Goal: Information Seeking & Learning: Learn about a topic

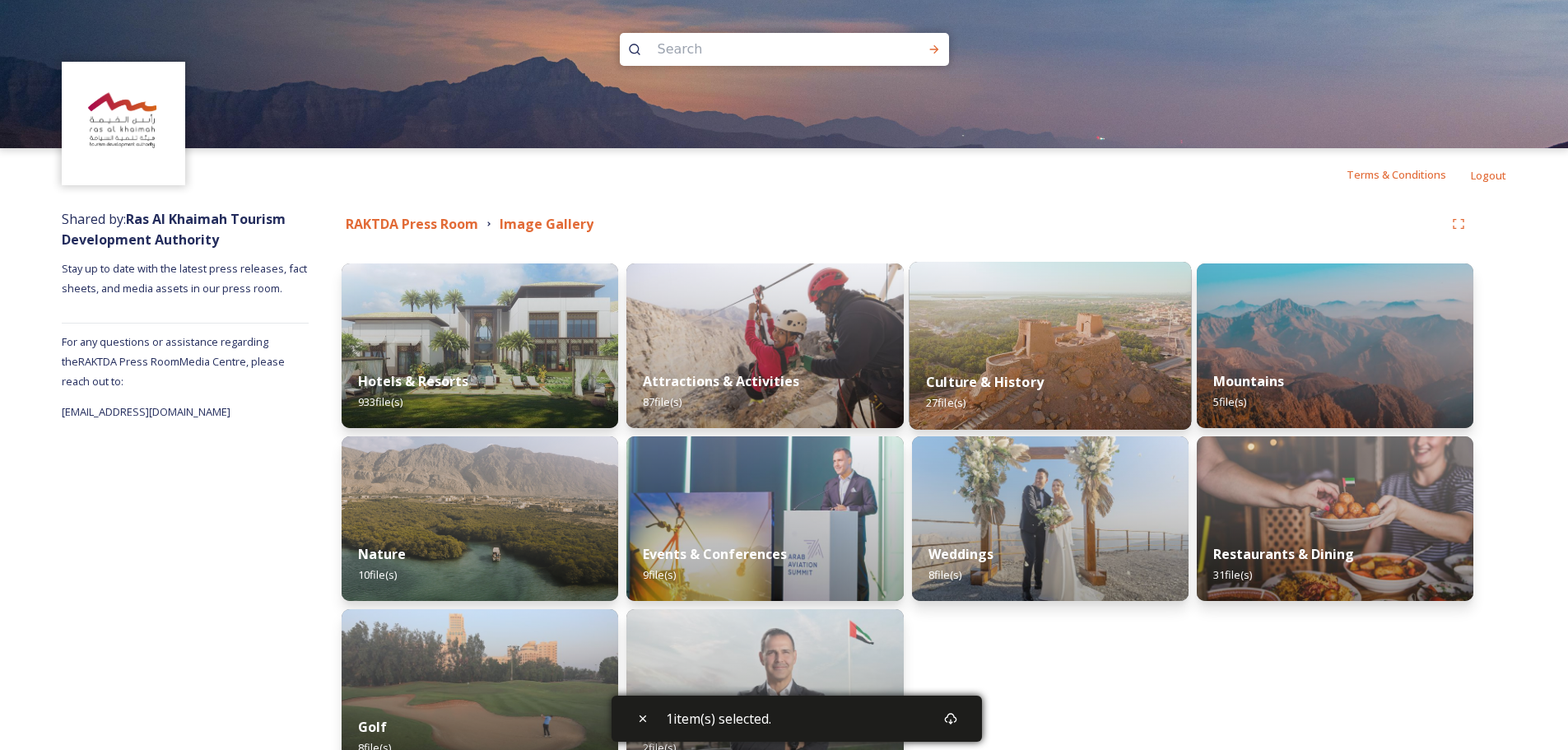
click at [1062, 344] on img at bounding box center [1050, 345] width 282 height 168
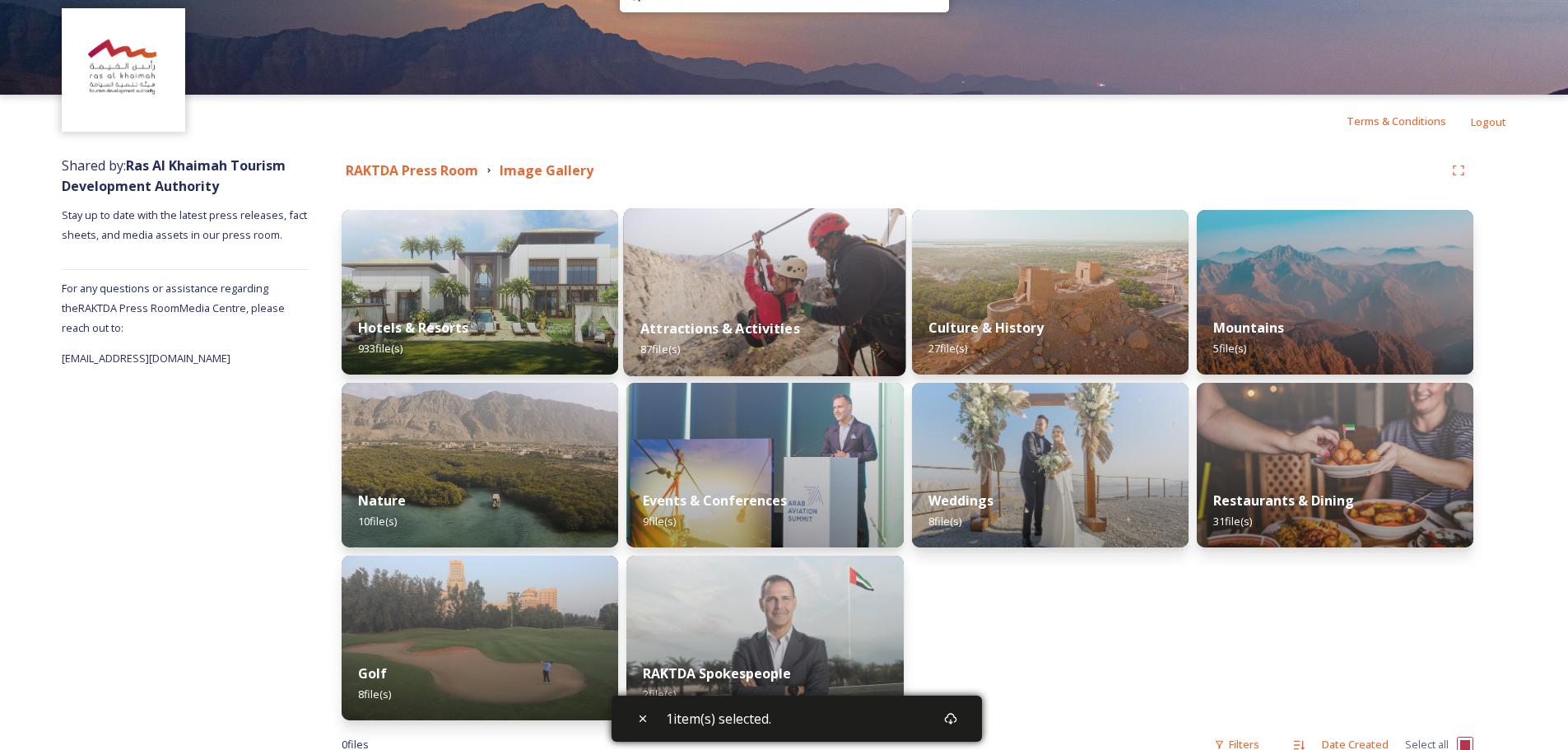
scroll to position [83, 0]
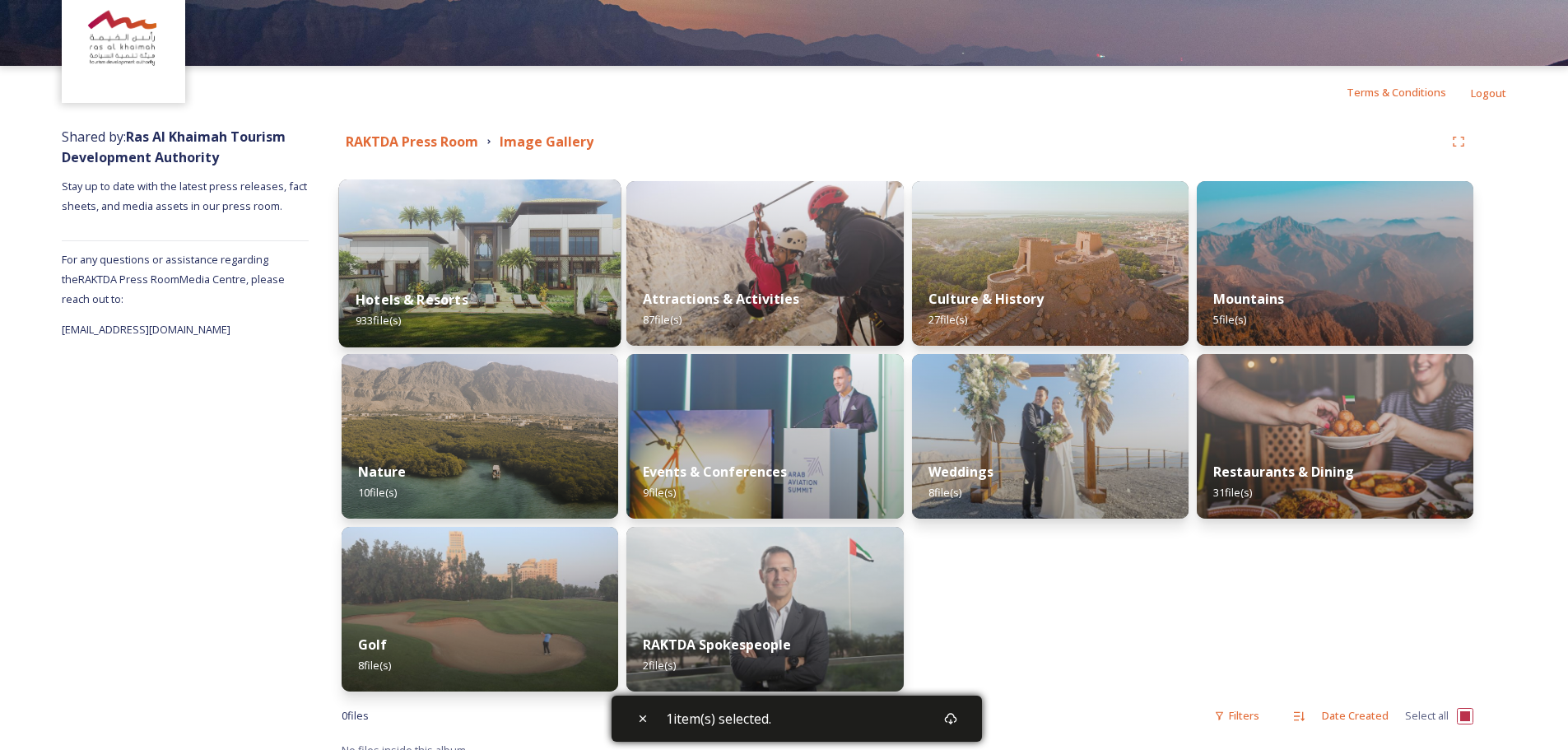
click at [509, 226] on img at bounding box center [480, 263] width 282 height 168
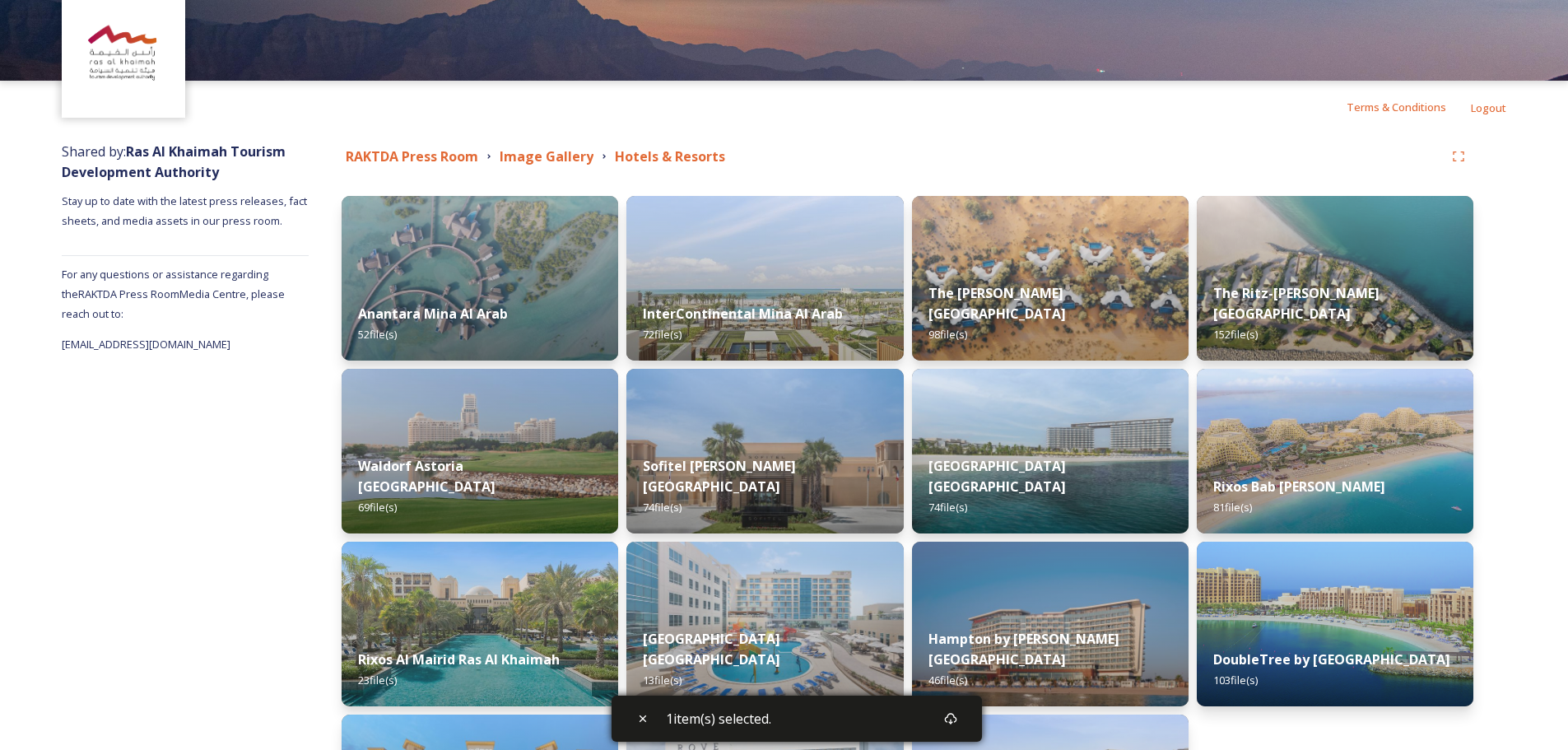
scroll to position [273, 0]
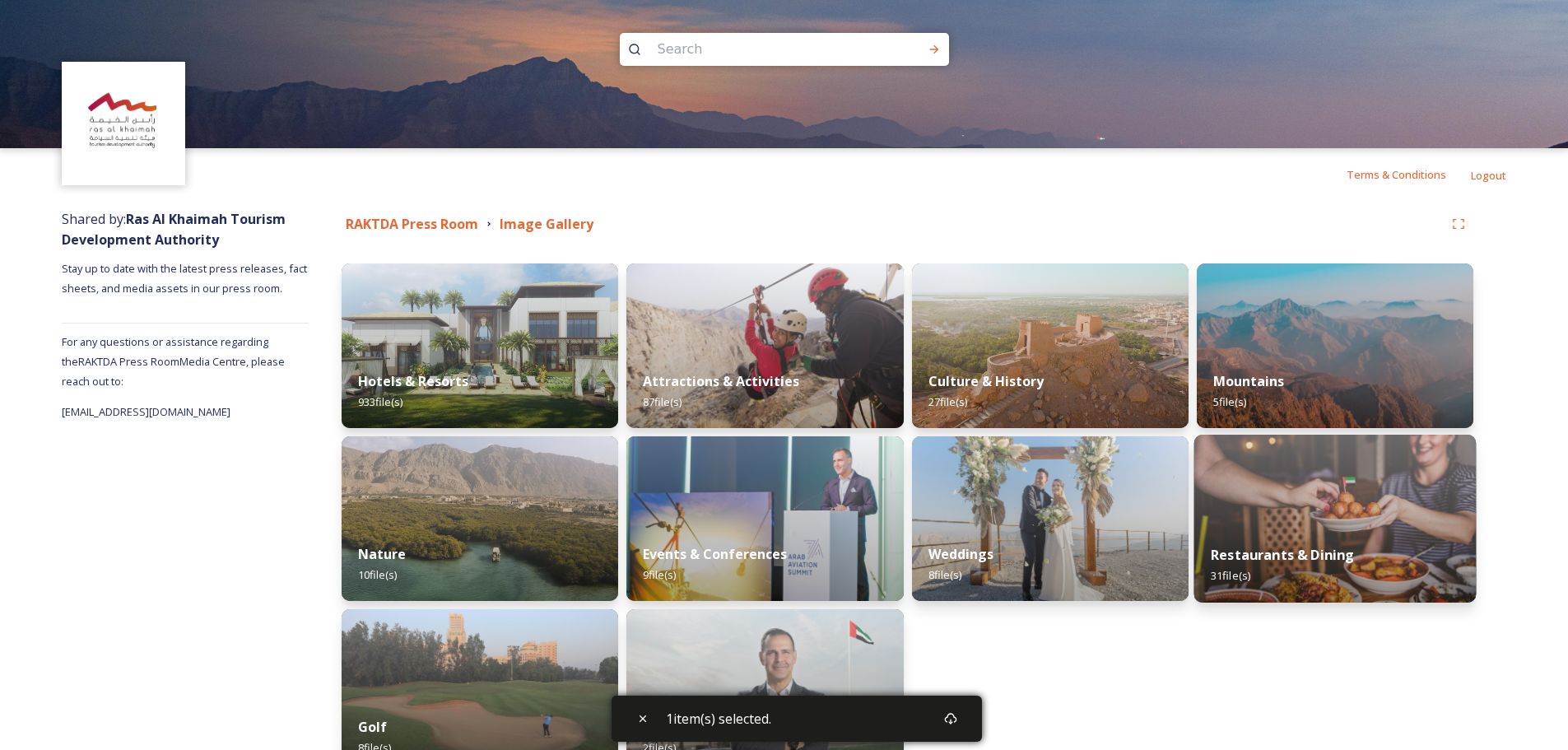
click at [1303, 524] on img at bounding box center [1335, 518] width 282 height 168
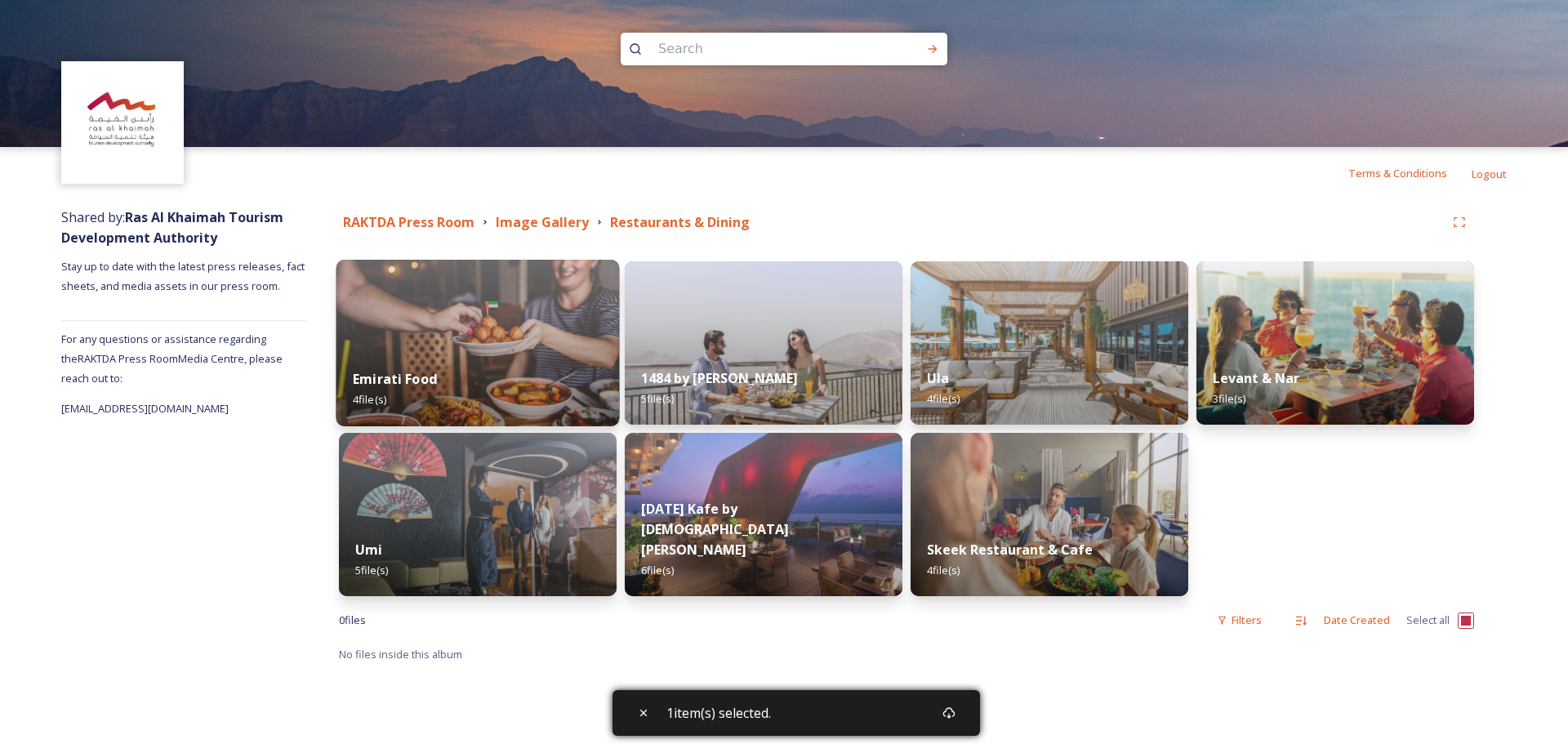
click at [461, 314] on img at bounding box center [479, 343] width 284 height 167
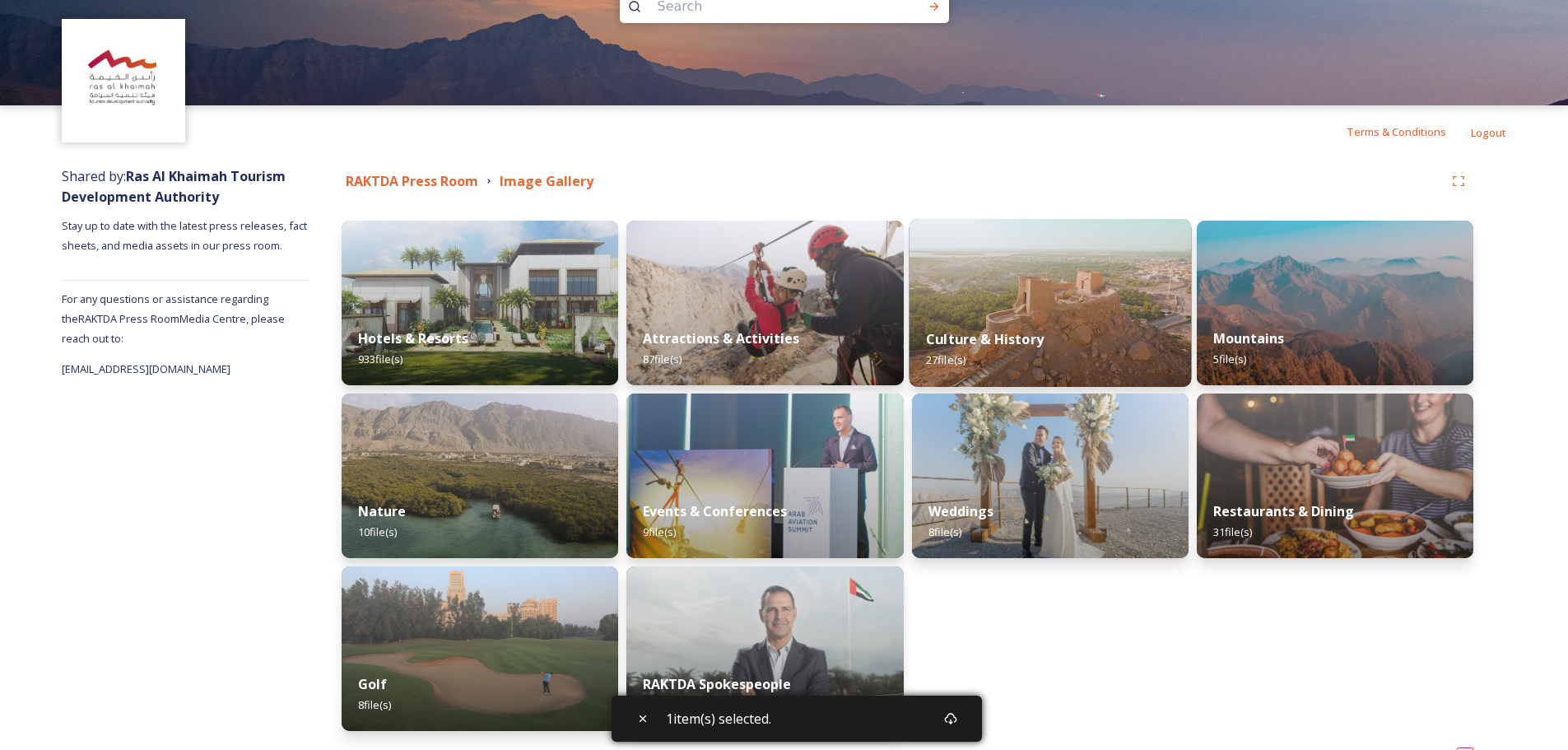
scroll to position [83, 0]
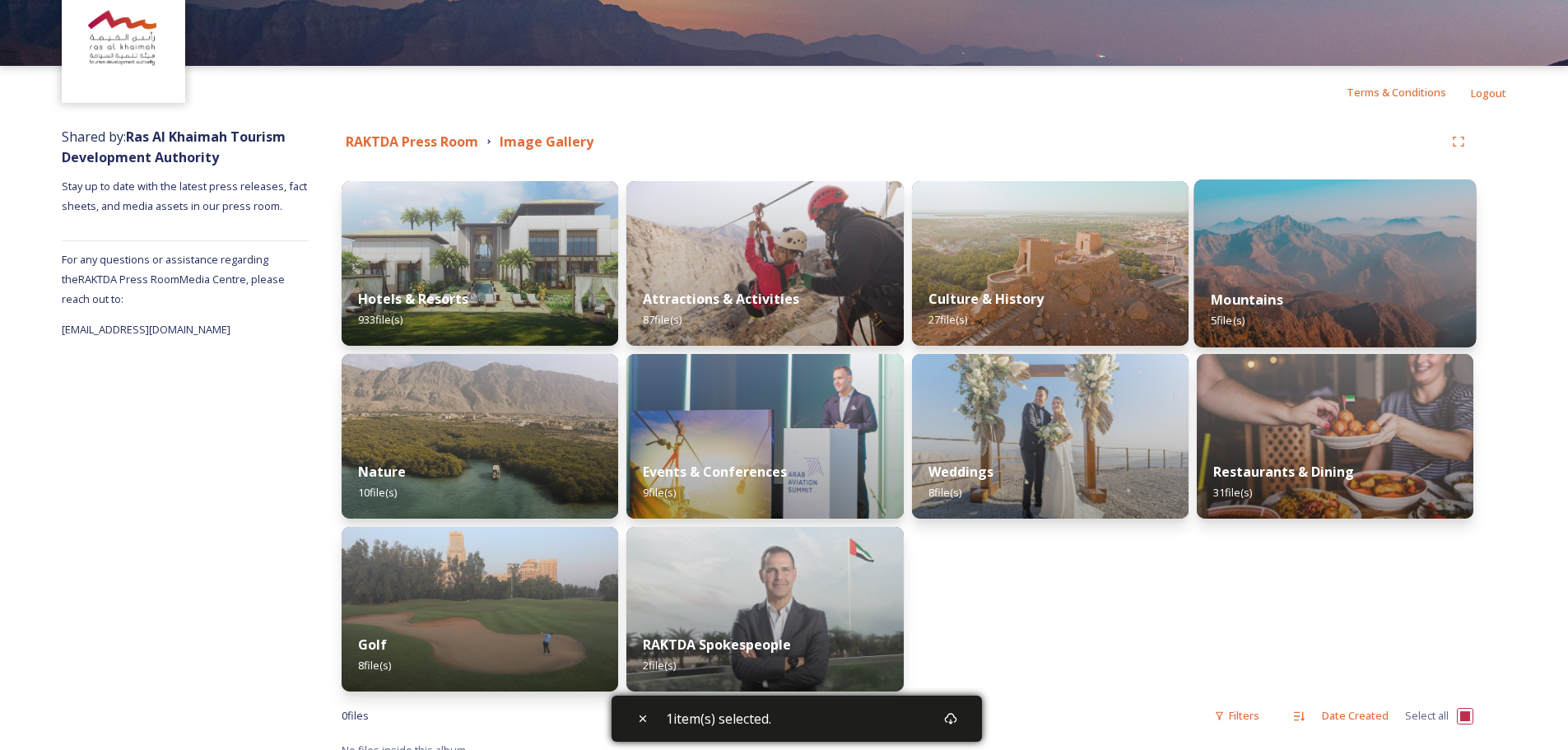
click at [1301, 258] on img at bounding box center [1335, 263] width 282 height 168
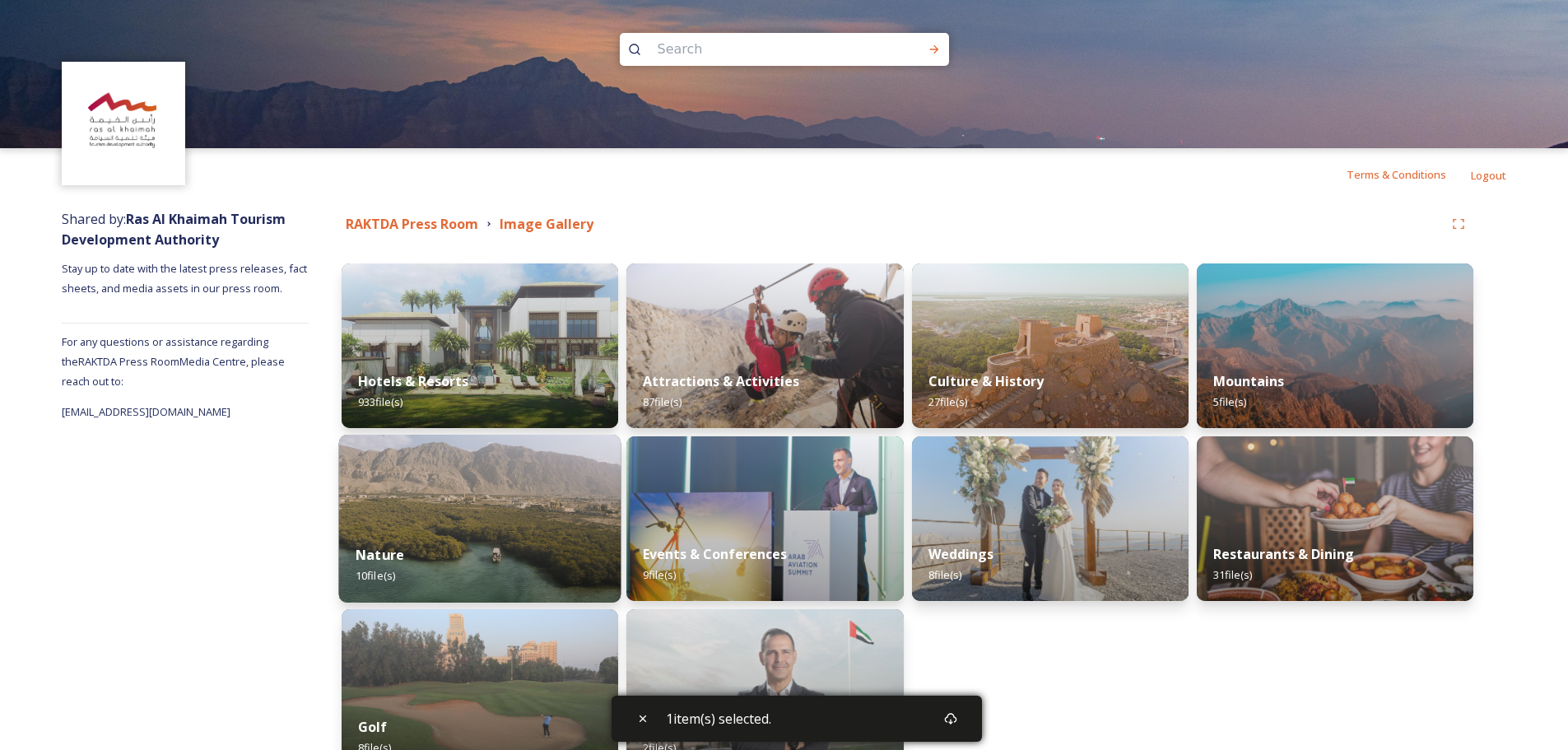
click at [512, 520] on img at bounding box center [480, 518] width 282 height 168
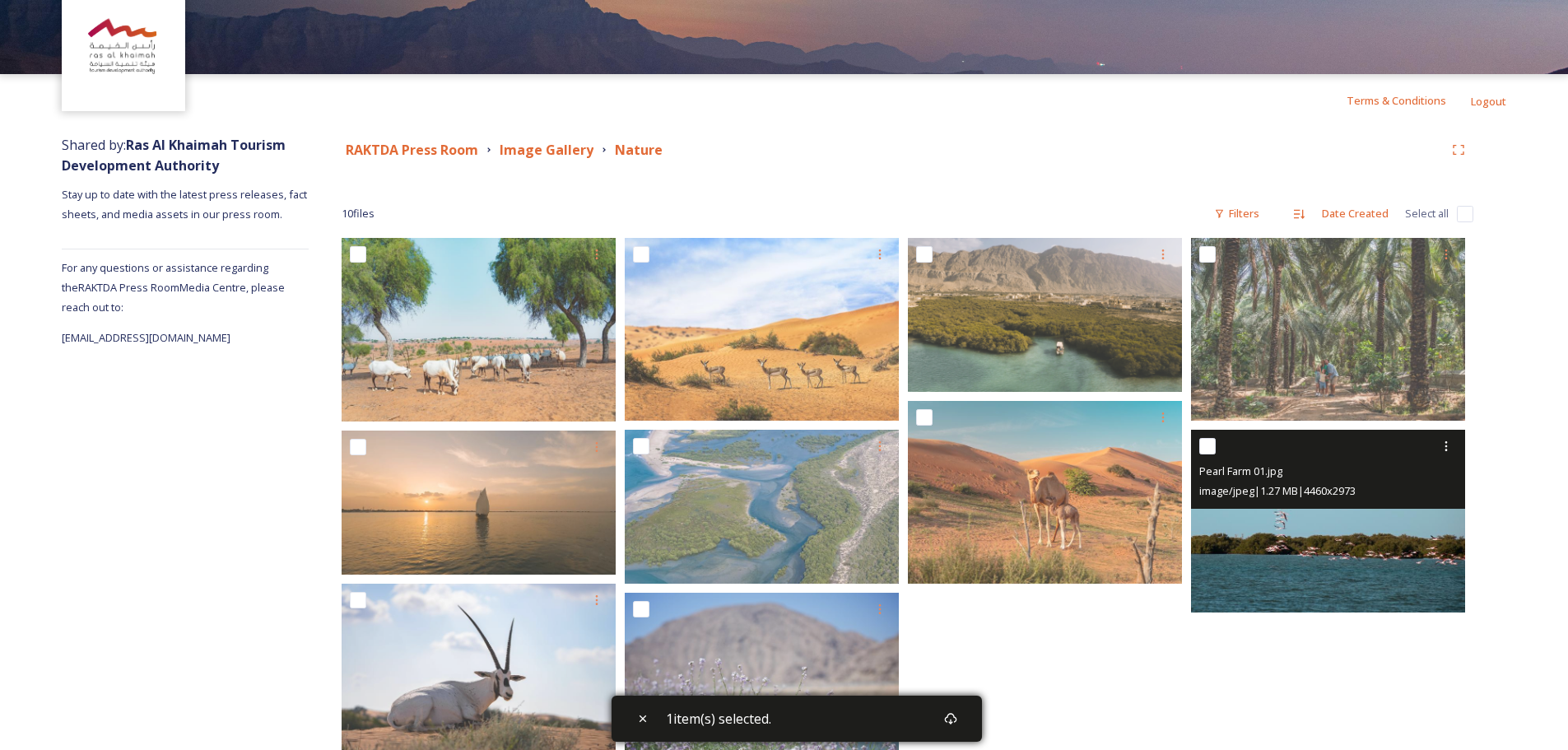
scroll to position [136, 0]
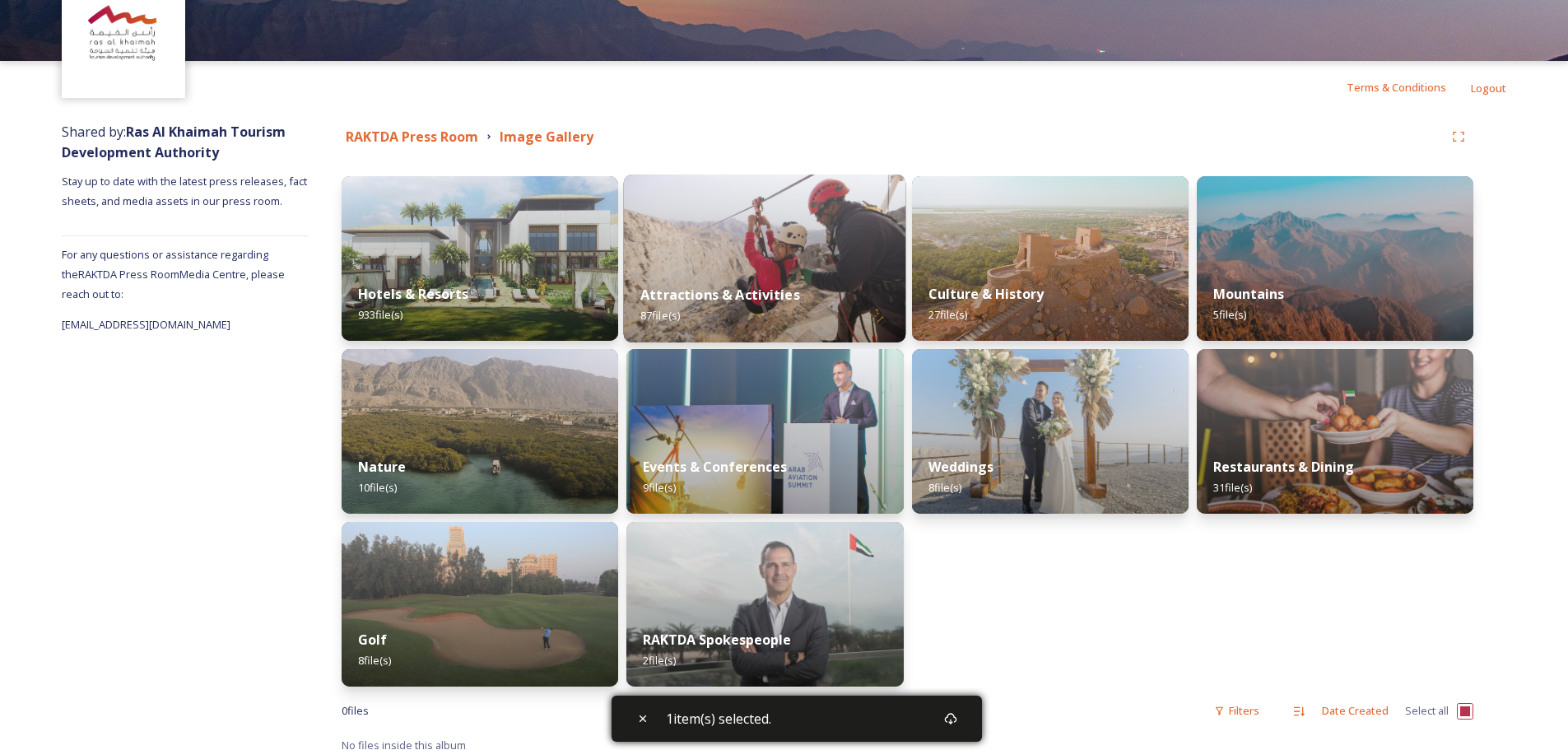
scroll to position [101, 0]
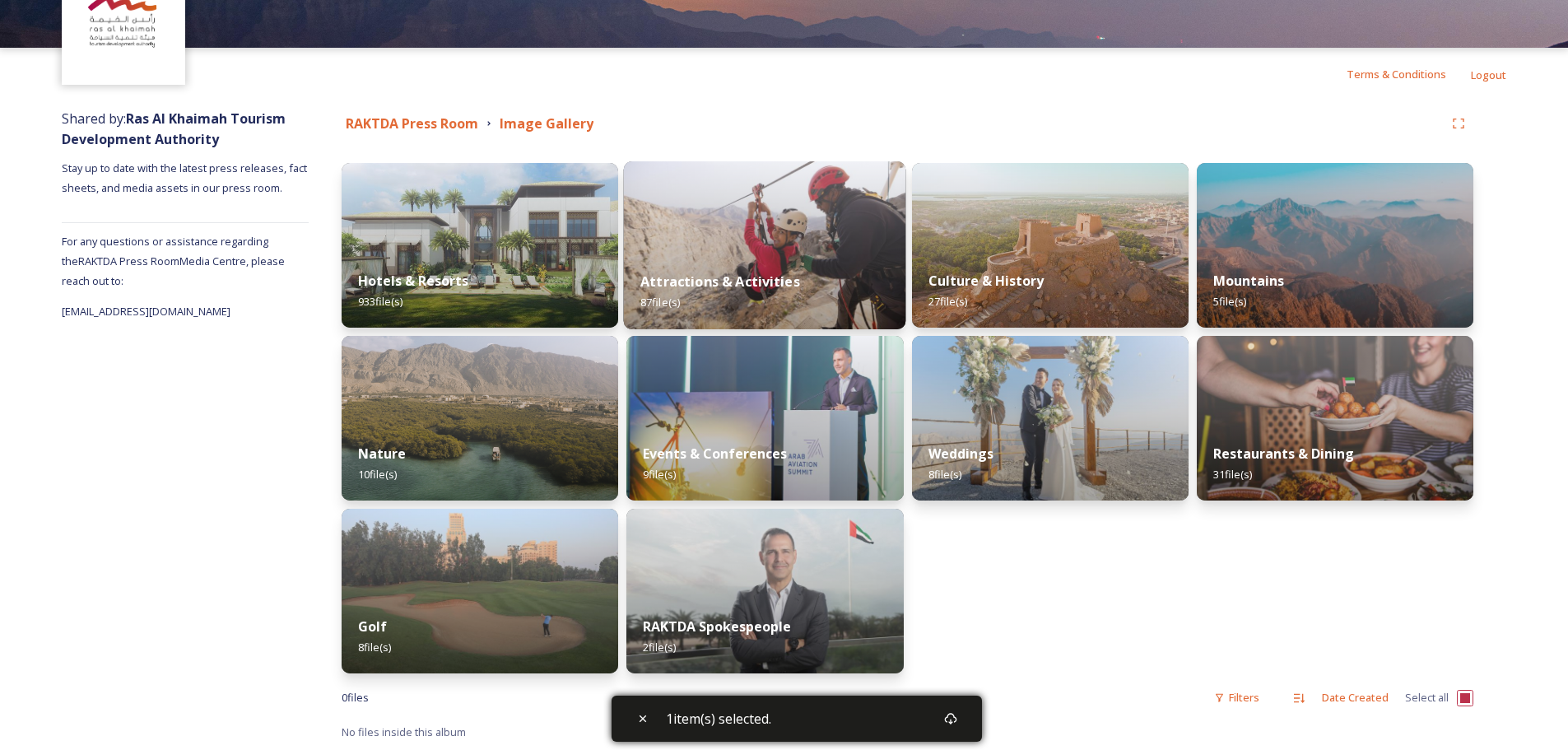
click at [698, 183] on img at bounding box center [765, 245] width 282 height 168
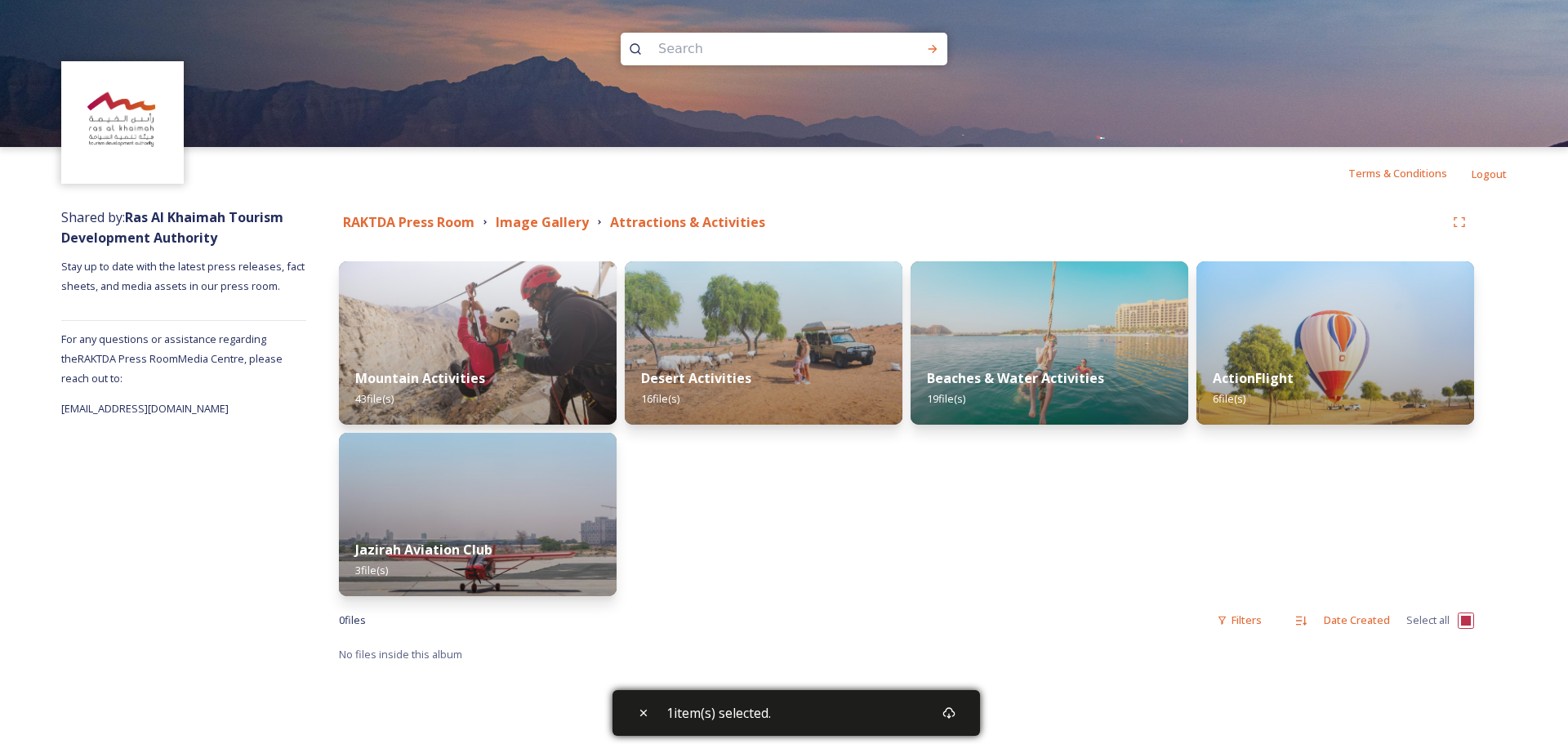
click at [895, 536] on div "Desert Activities 16 file(s)" at bounding box center [763, 429] width 278 height 335
click at [802, 344] on img at bounding box center [764, 343] width 284 height 167
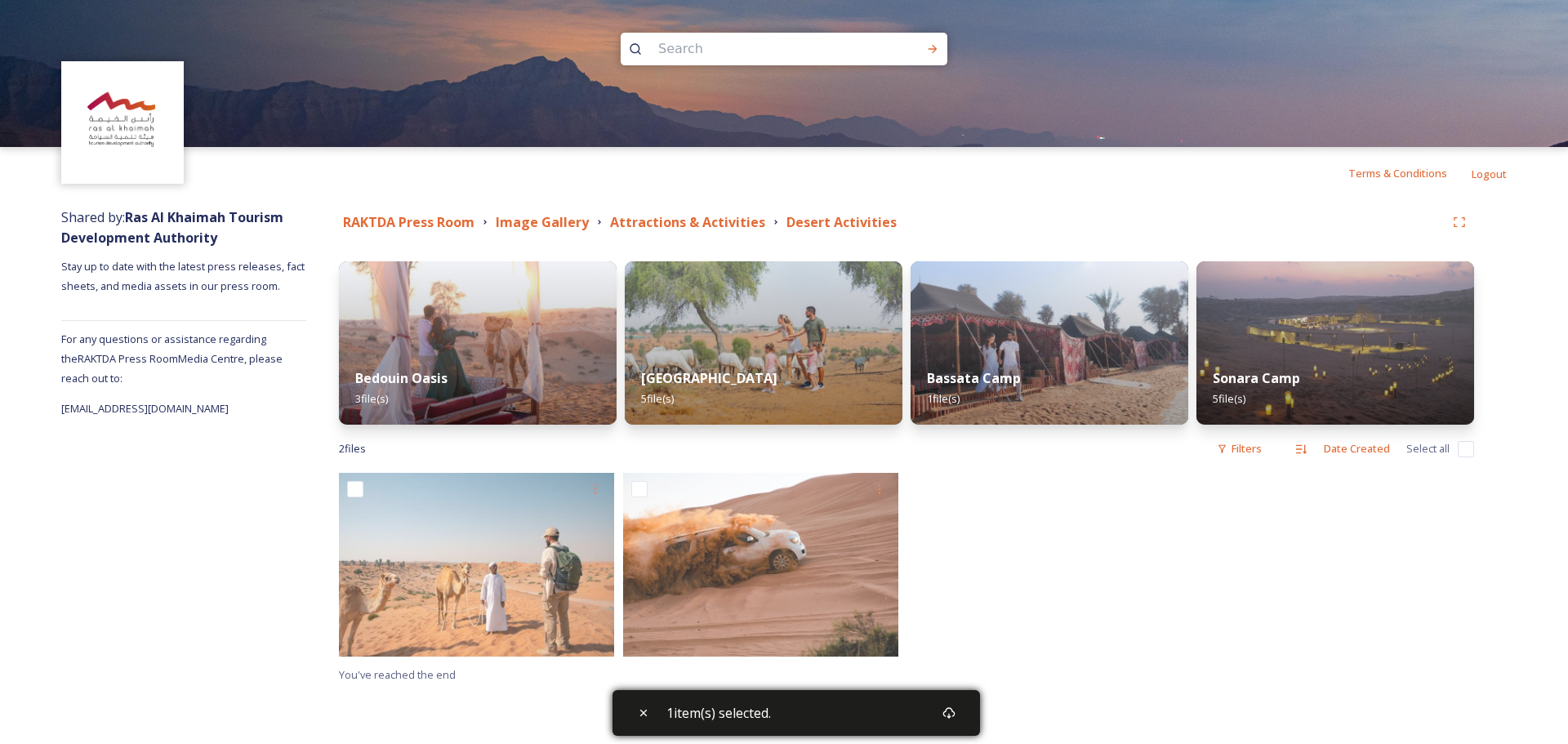
click at [1130, 656] on div at bounding box center [1049, 568] width 284 height 192
click at [1018, 323] on img at bounding box center [1050, 343] width 284 height 167
click at [1267, 596] on div at bounding box center [1333, 568] width 284 height 192
click at [1318, 346] on img at bounding box center [1336, 343] width 284 height 167
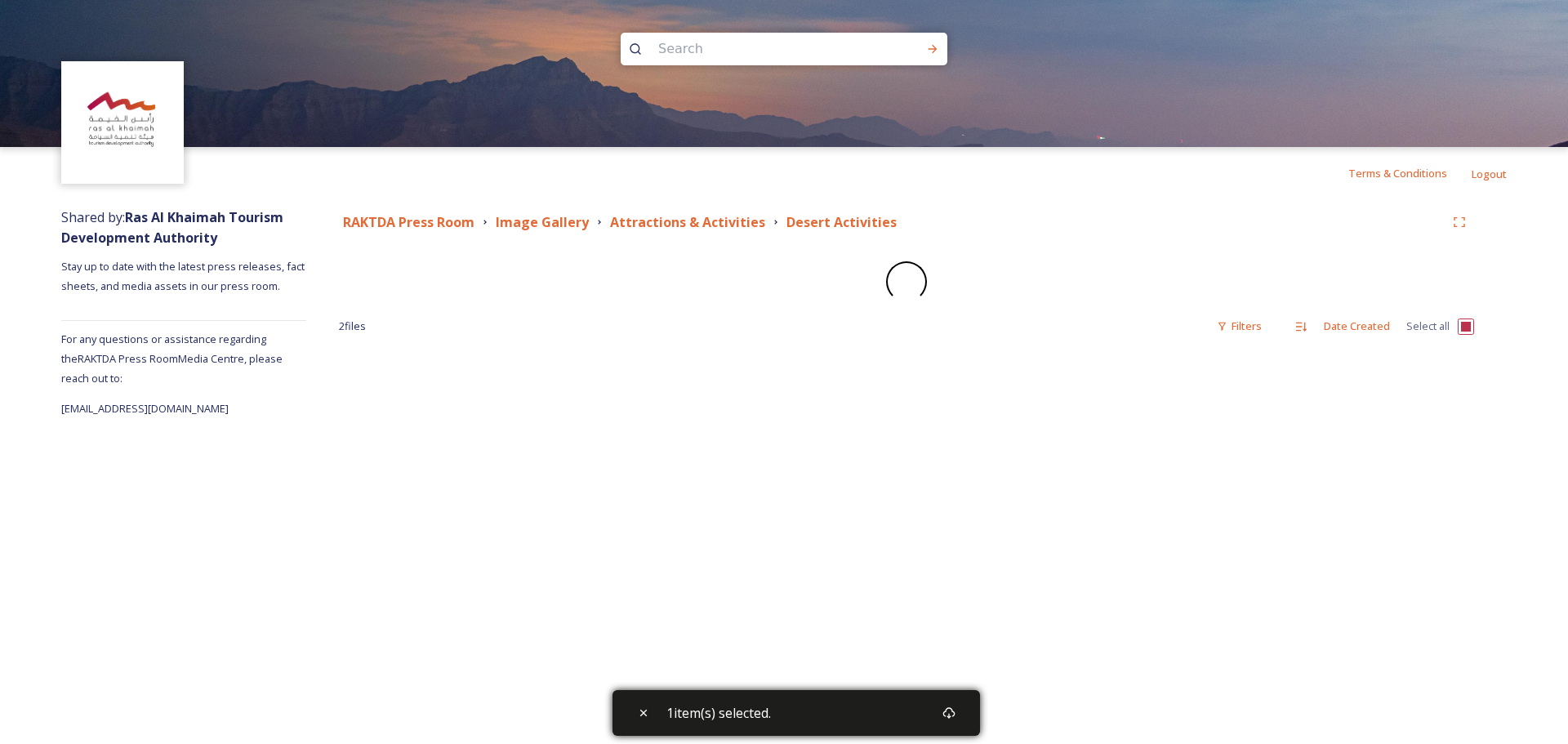
checkbox input "false"
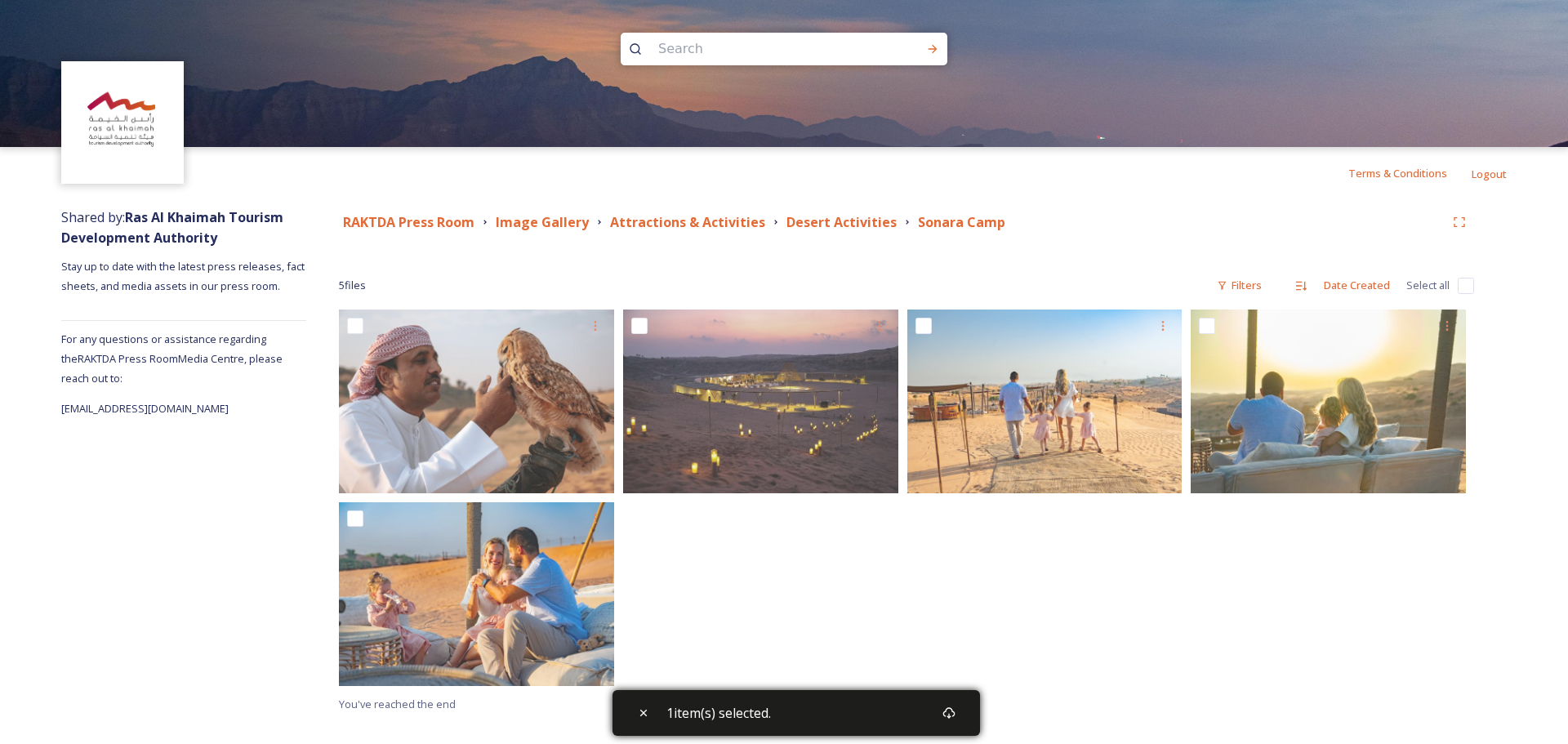
click at [1303, 590] on div at bounding box center [1333, 501] width 284 height 384
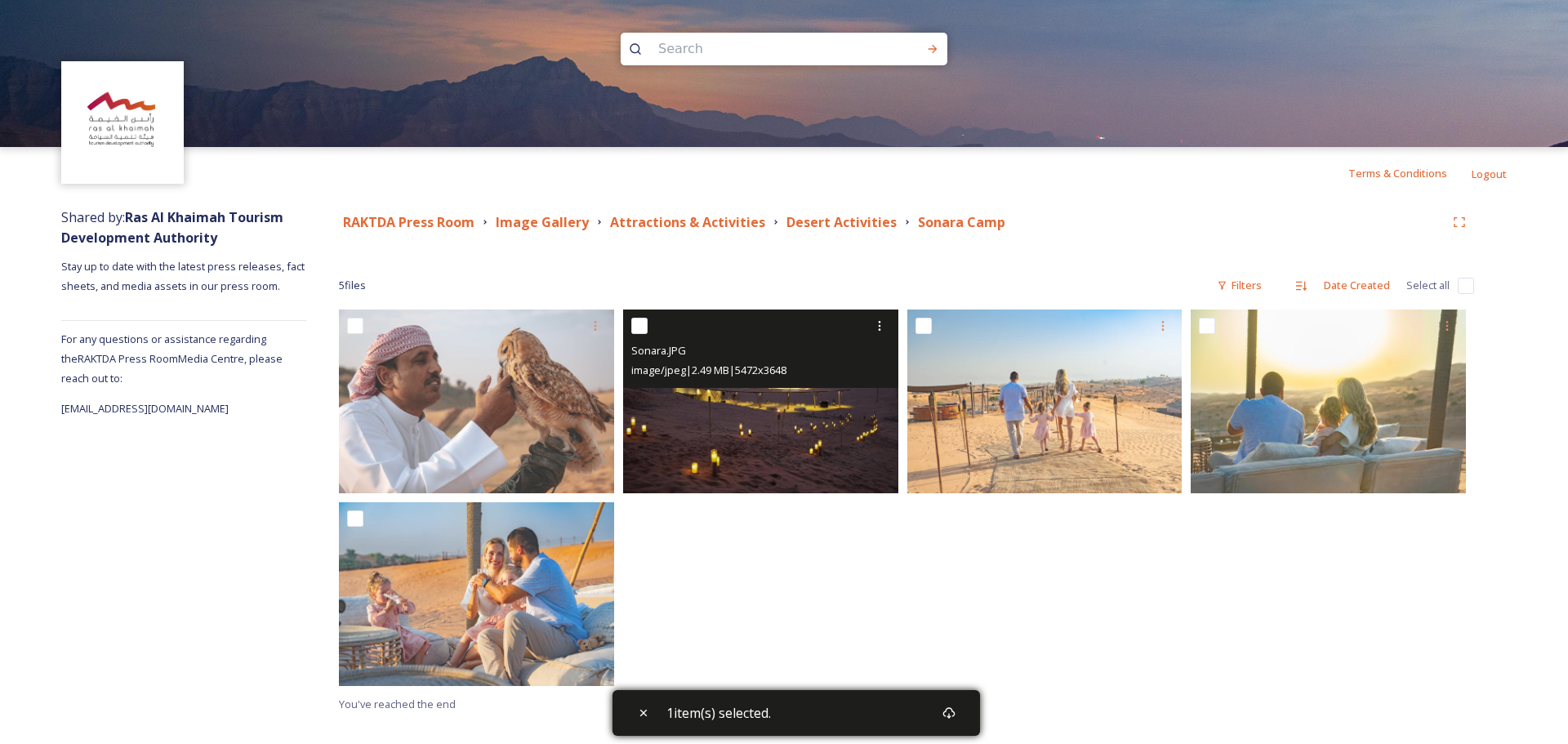
click at [749, 401] on img at bounding box center [761, 401] width 275 height 184
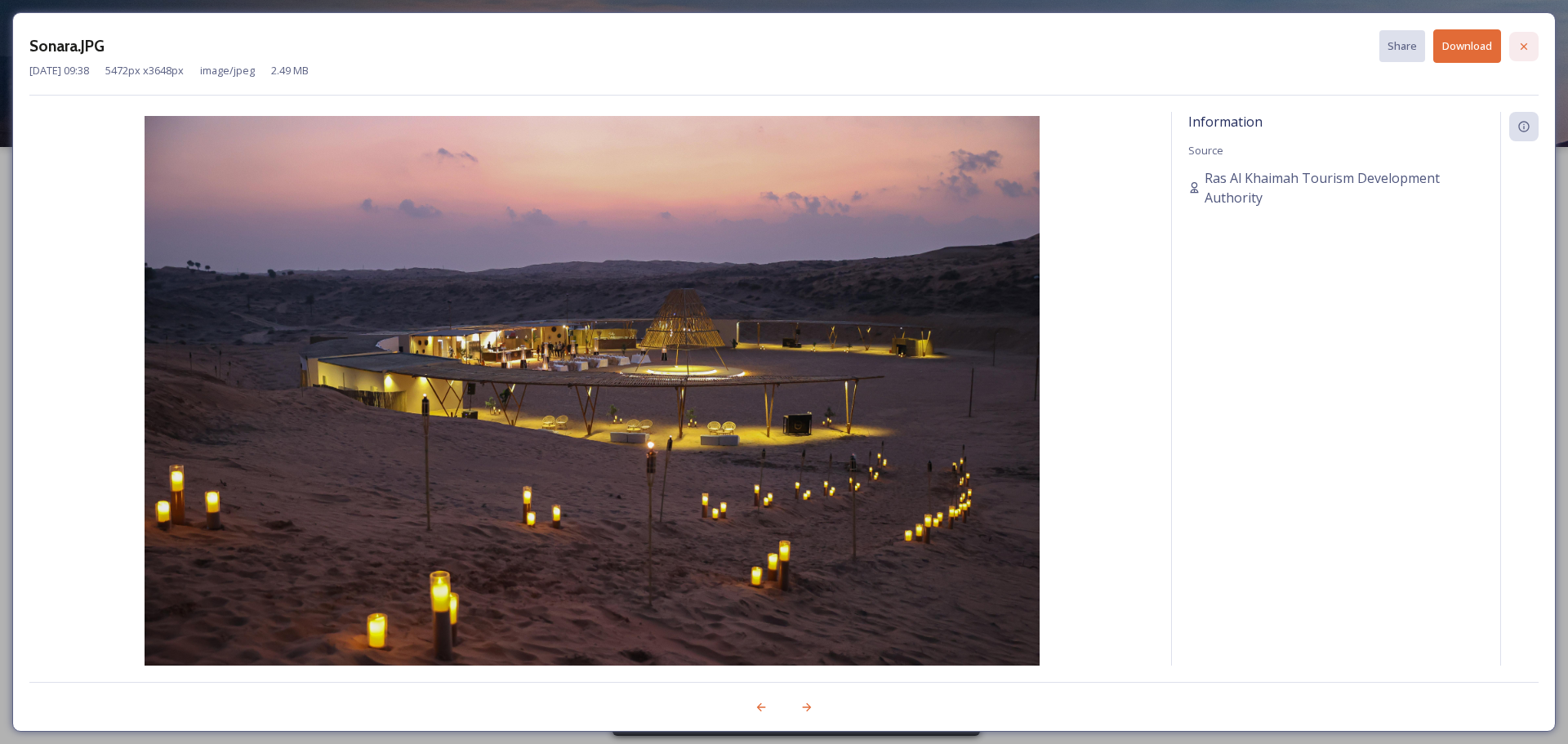
click at [1531, 46] on div at bounding box center [1524, 46] width 29 height 29
